Goal: Task Accomplishment & Management: Complete application form

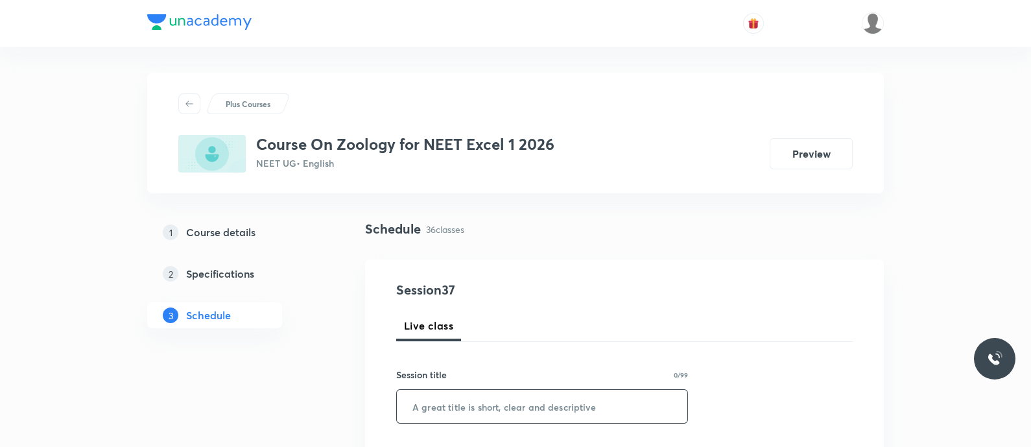
click at [512, 405] on input "text" at bounding box center [542, 406] width 291 height 33
paste input "Practice Test on Evolution - II - Evolution"
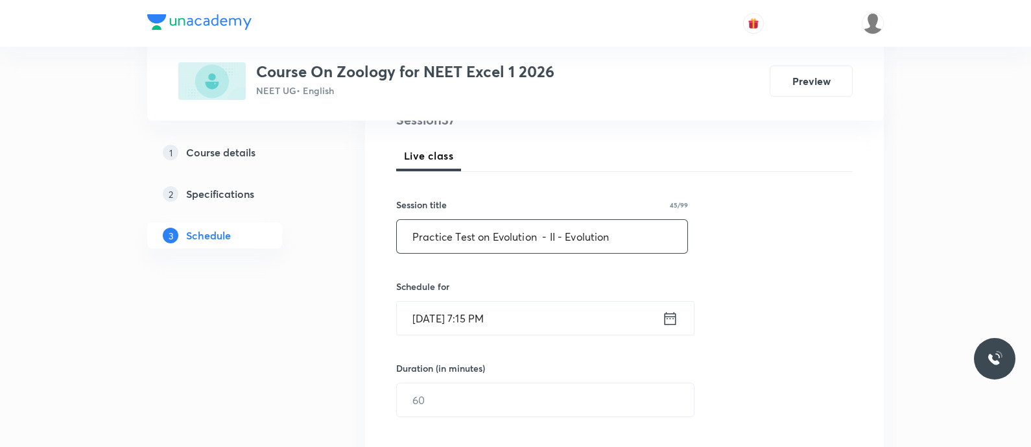
scroll to position [215, 0]
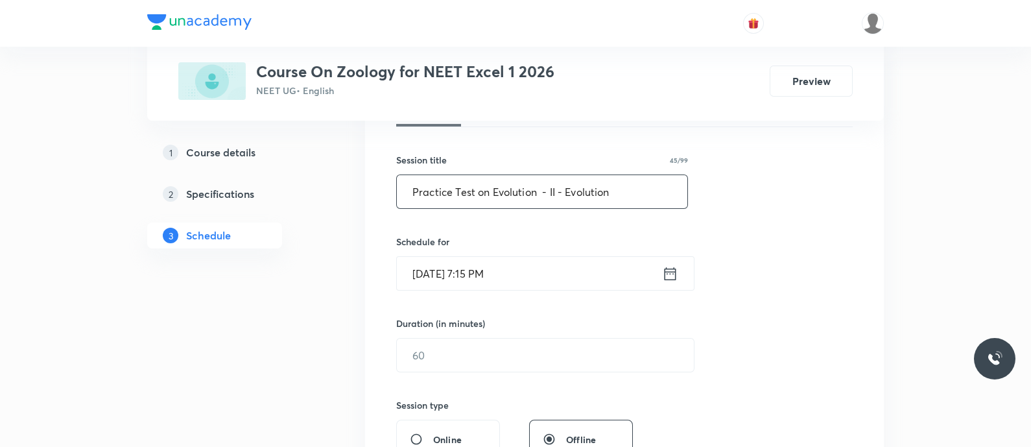
type input "Practice Test on Evolution - II - Evolution"
click at [666, 278] on icon at bounding box center [671, 273] width 12 height 13
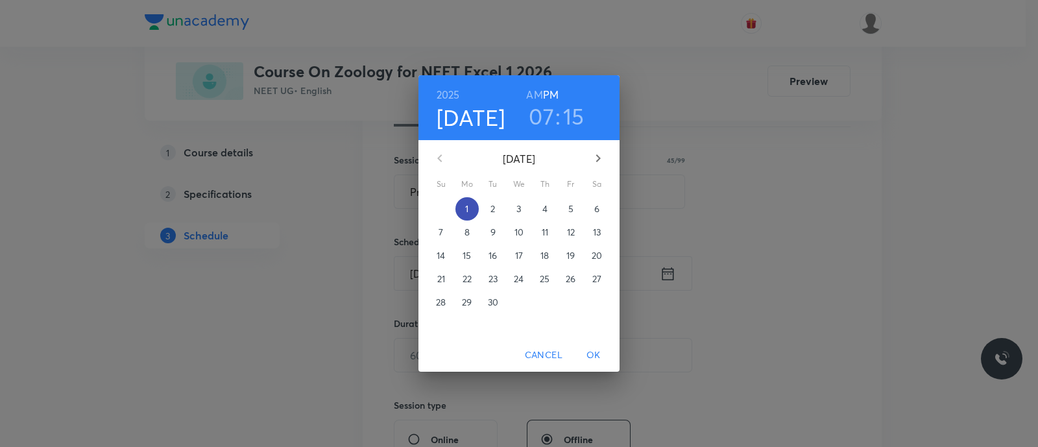
click at [465, 210] on p "1" at bounding box center [466, 208] width 3 height 13
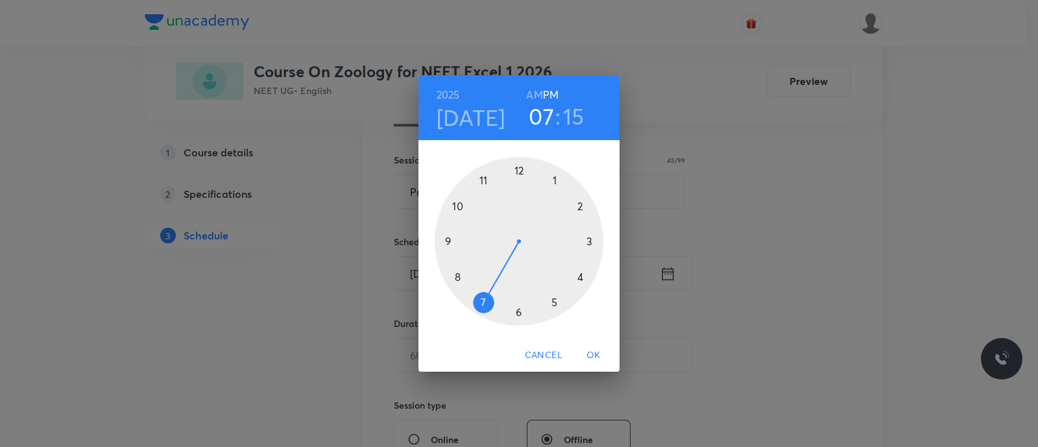
click at [479, 303] on div at bounding box center [519, 241] width 169 height 169
click at [577, 277] on div at bounding box center [519, 241] width 169 height 169
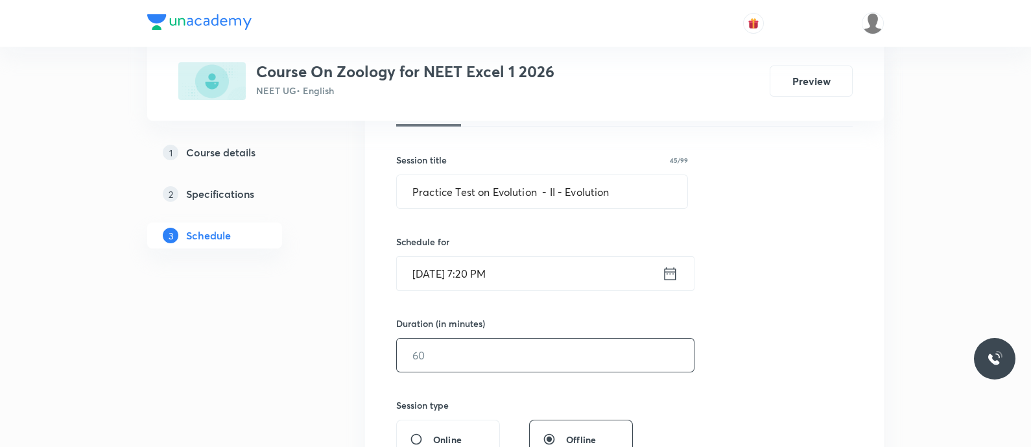
click at [478, 357] on input "text" at bounding box center [545, 355] width 297 height 33
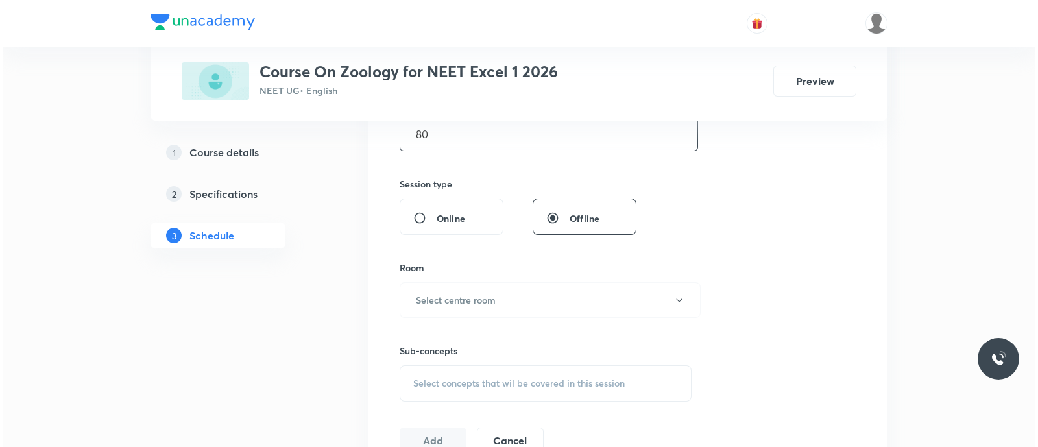
scroll to position [437, 0]
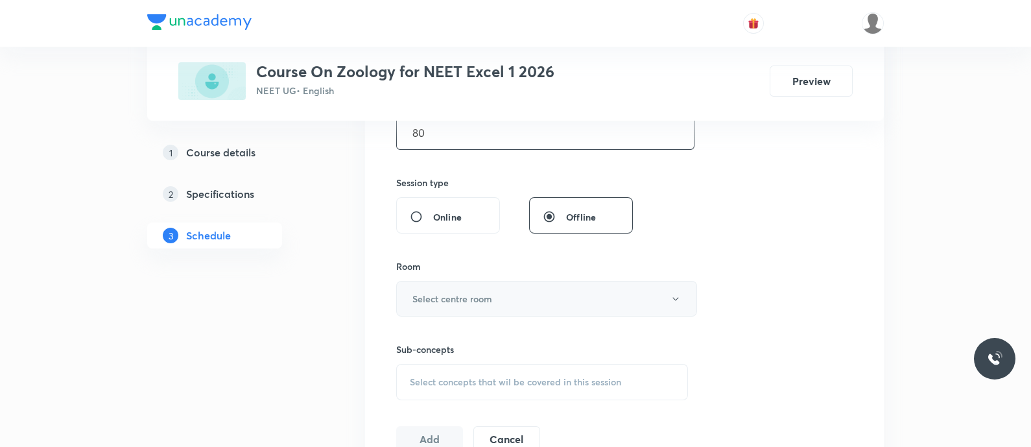
type input "80"
click at [458, 285] on button "Select centre room" at bounding box center [546, 299] width 301 height 36
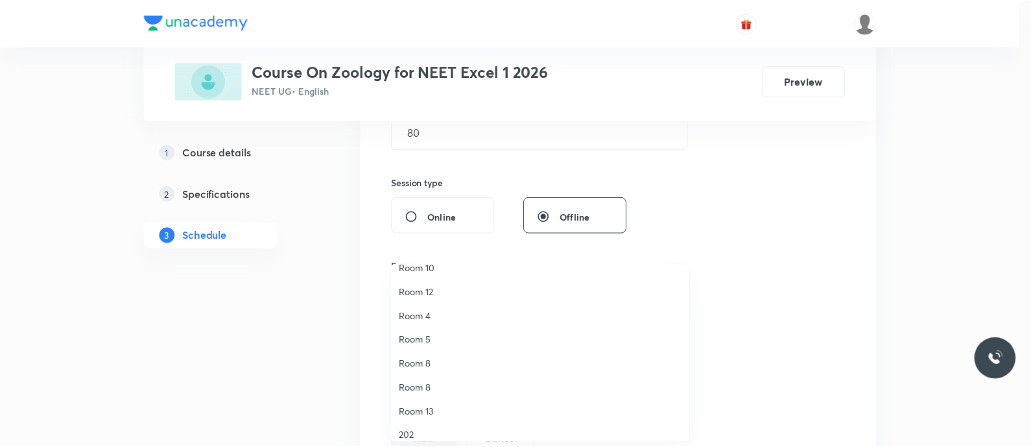
scroll to position [168, 0]
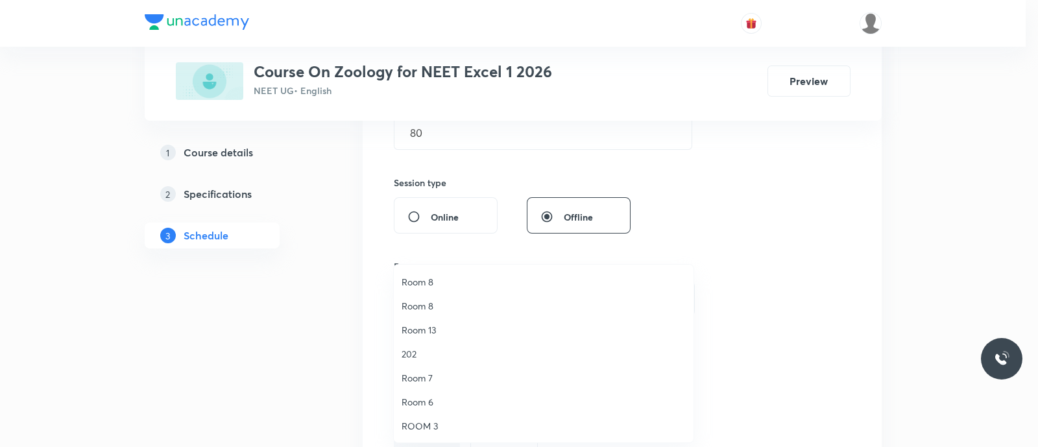
click at [432, 374] on span "Room 7" at bounding box center [544, 378] width 284 height 14
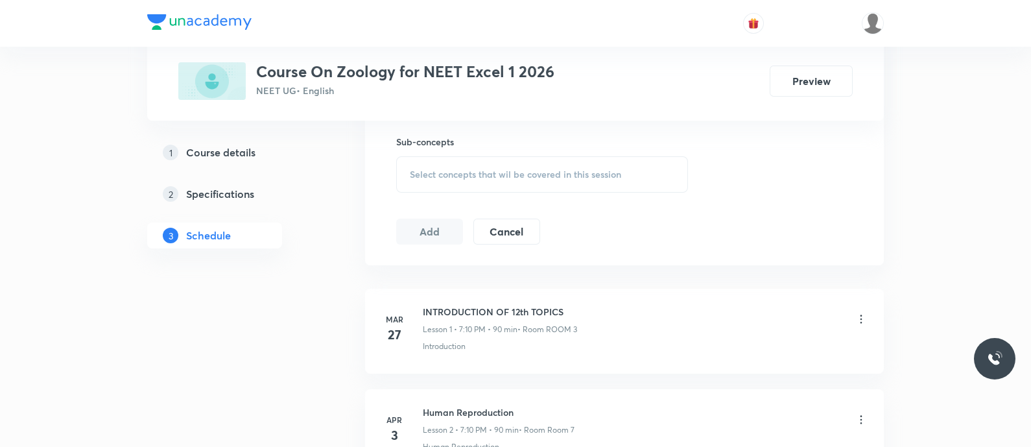
scroll to position [646, 0]
click at [418, 173] on span "Select concepts that wil be covered in this session" at bounding box center [515, 173] width 211 height 10
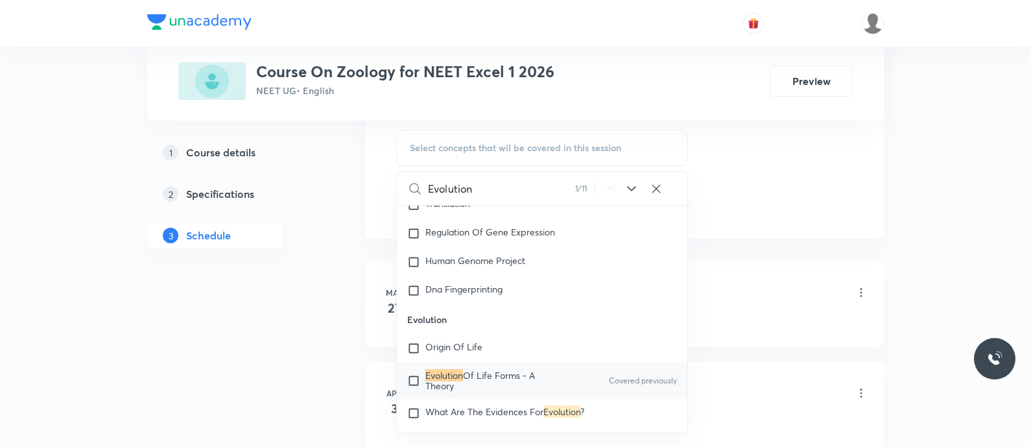
scroll to position [10068, 0]
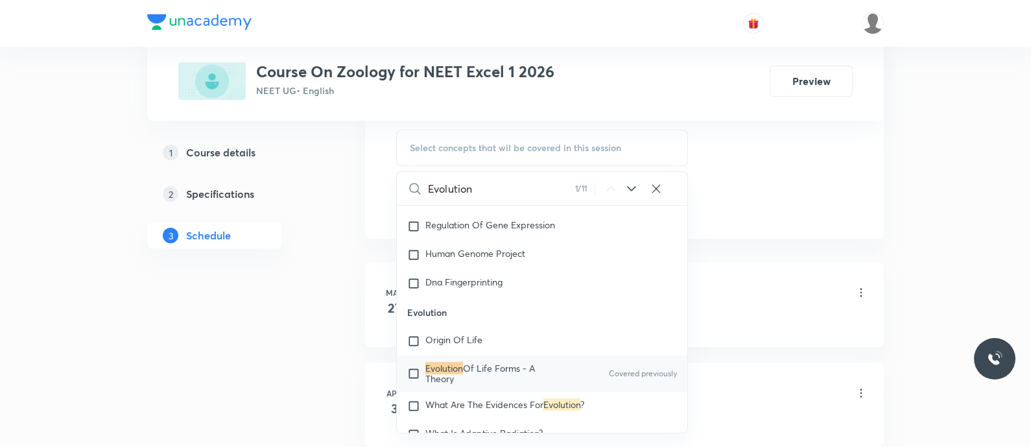
type input "Evolution"
click at [489, 375] on span "Of Life Forms - A Theory" at bounding box center [481, 373] width 110 height 23
checkbox input "true"
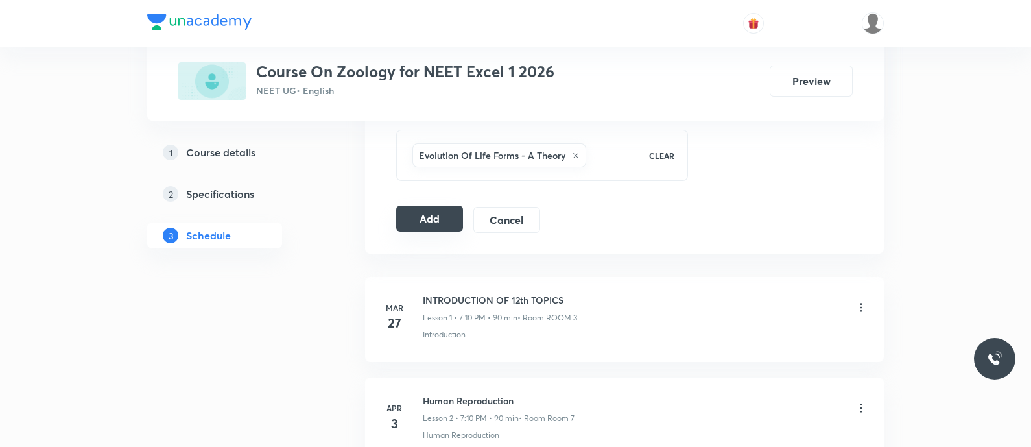
click at [419, 222] on button "Add" at bounding box center [429, 219] width 67 height 26
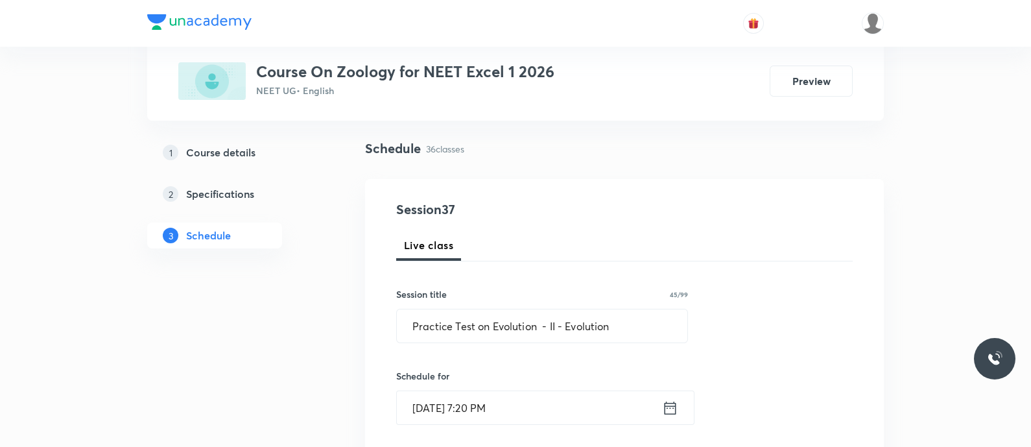
scroll to position [78, 0]
